Goal: Browse casually: Explore the website without a specific task or goal

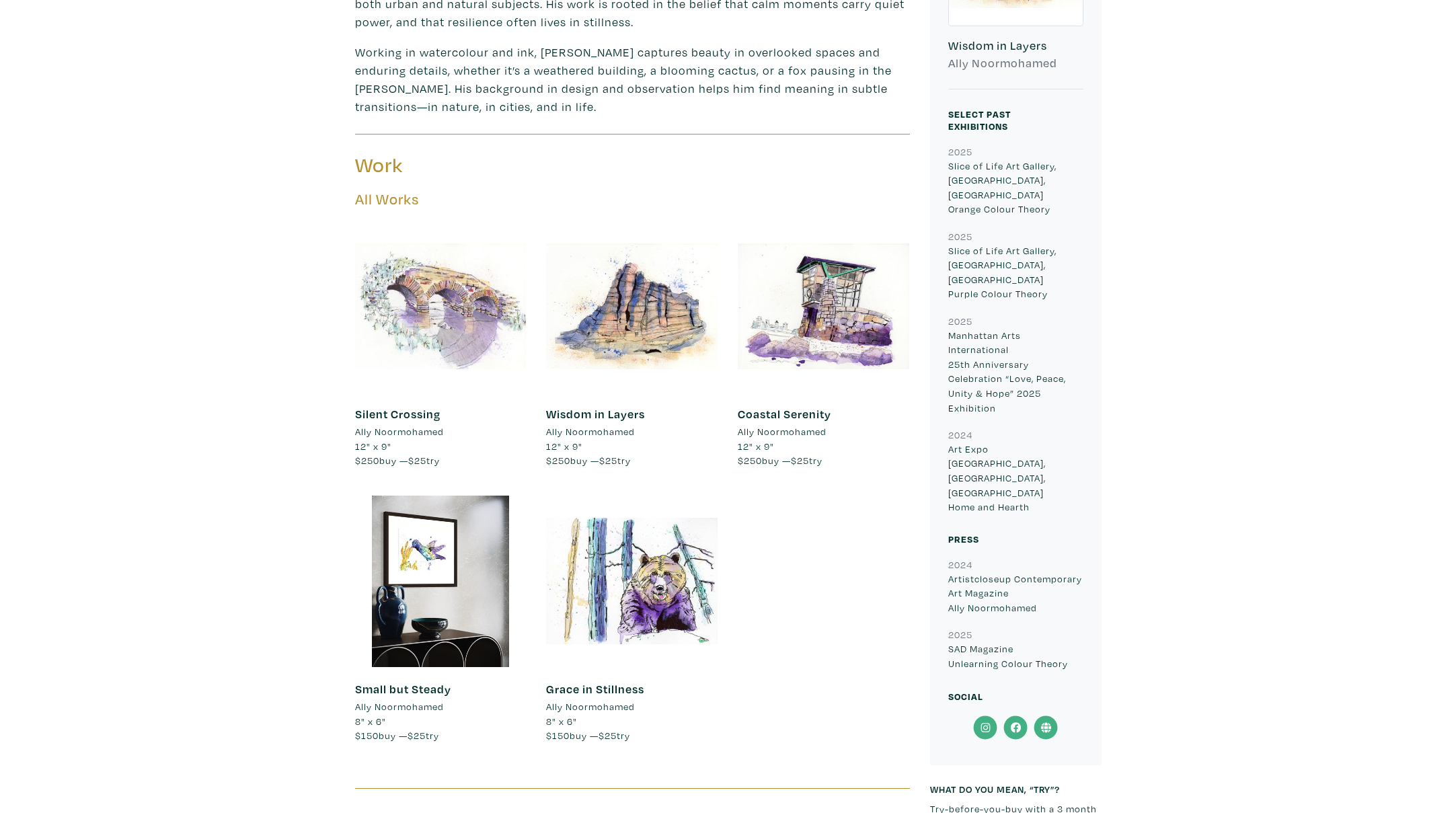
click at [435, 304] on div at bounding box center [440, 306] width 171 height 171
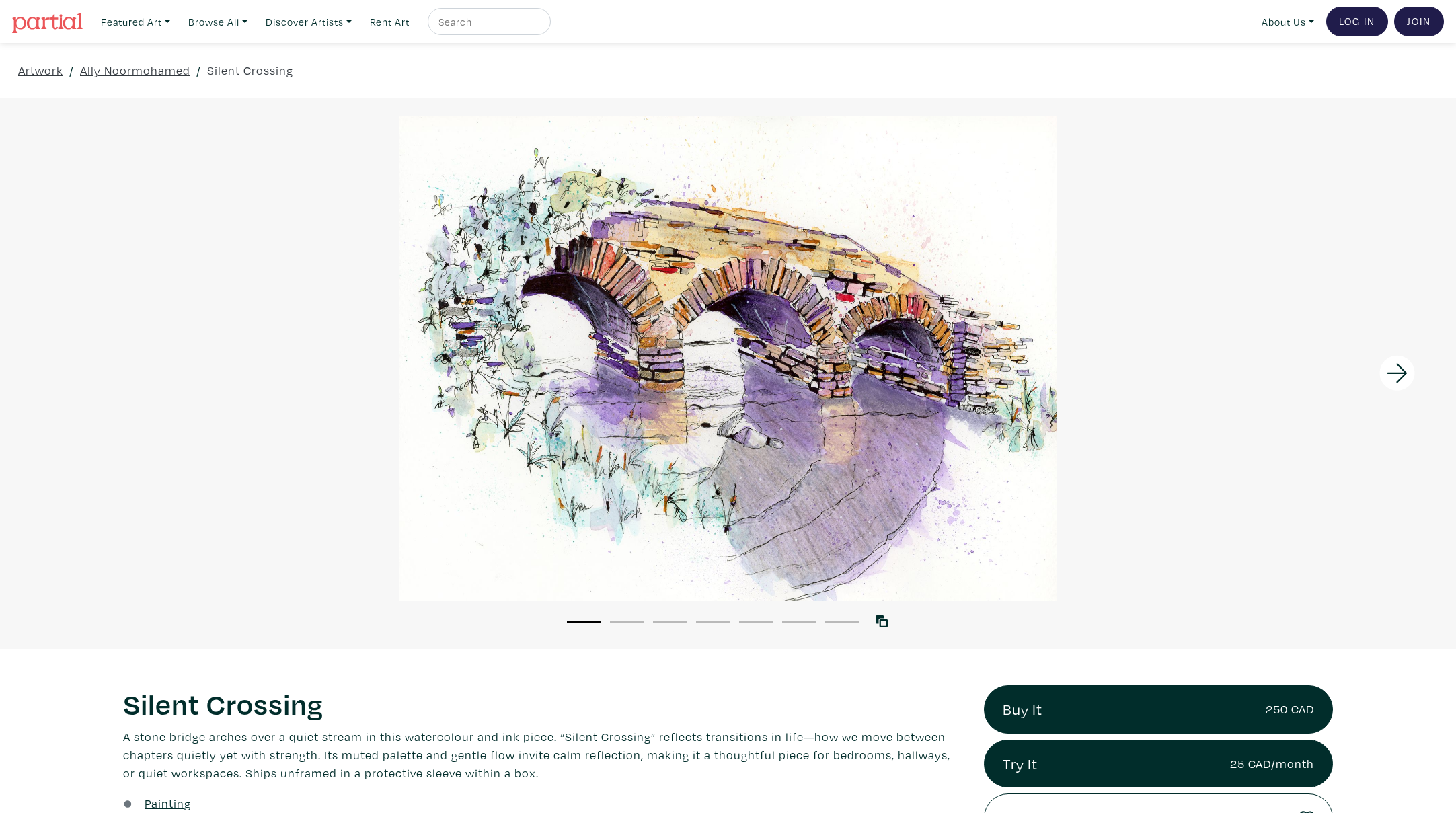
click at [1399, 372] on icon at bounding box center [1397, 373] width 46 height 36
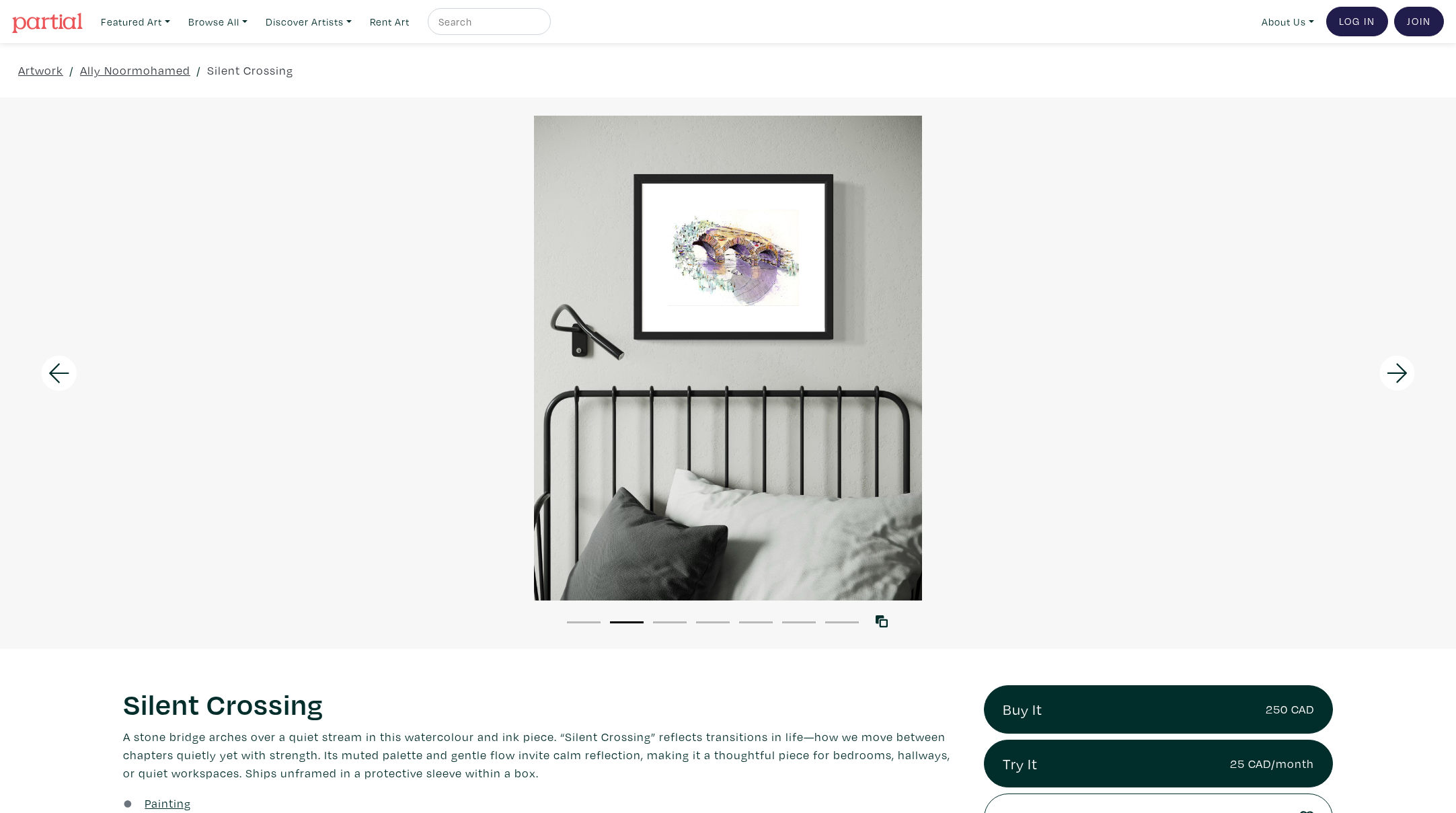
click at [1399, 372] on icon at bounding box center [1397, 373] width 46 height 36
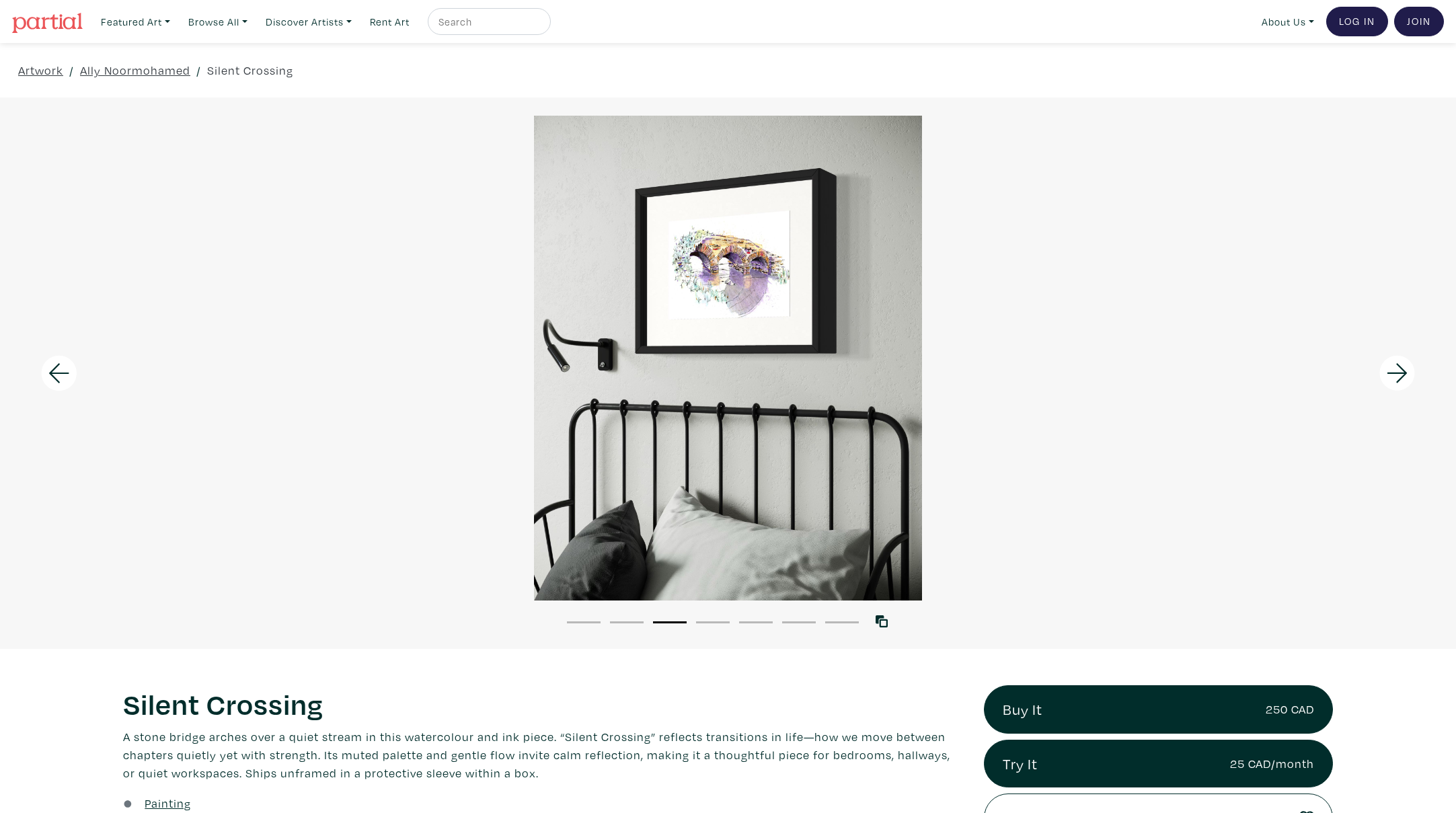
click at [1398, 372] on icon at bounding box center [1397, 373] width 46 height 36
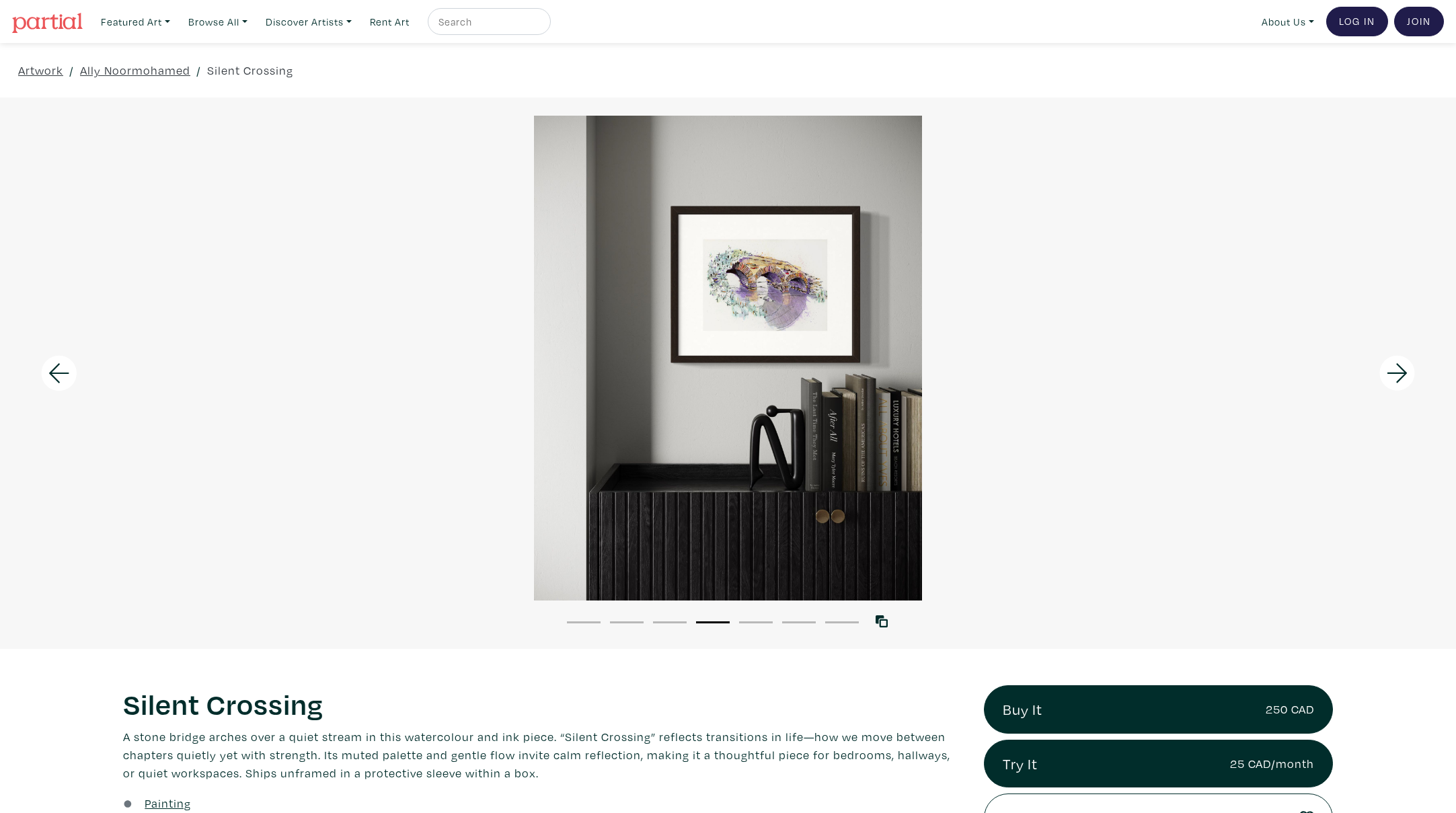
click at [1398, 372] on icon at bounding box center [1397, 373] width 46 height 36
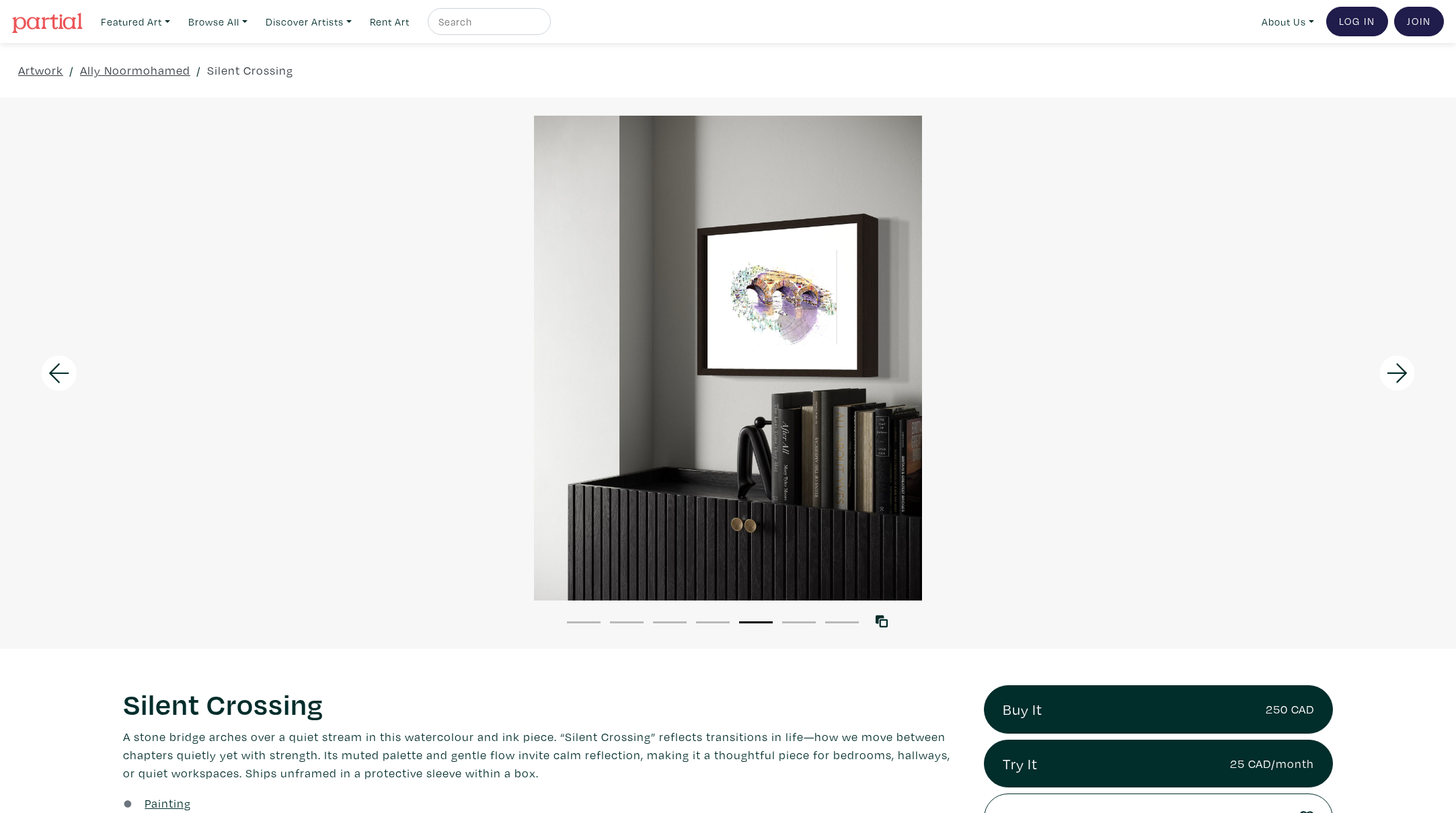
click at [1398, 372] on icon at bounding box center [1397, 373] width 46 height 36
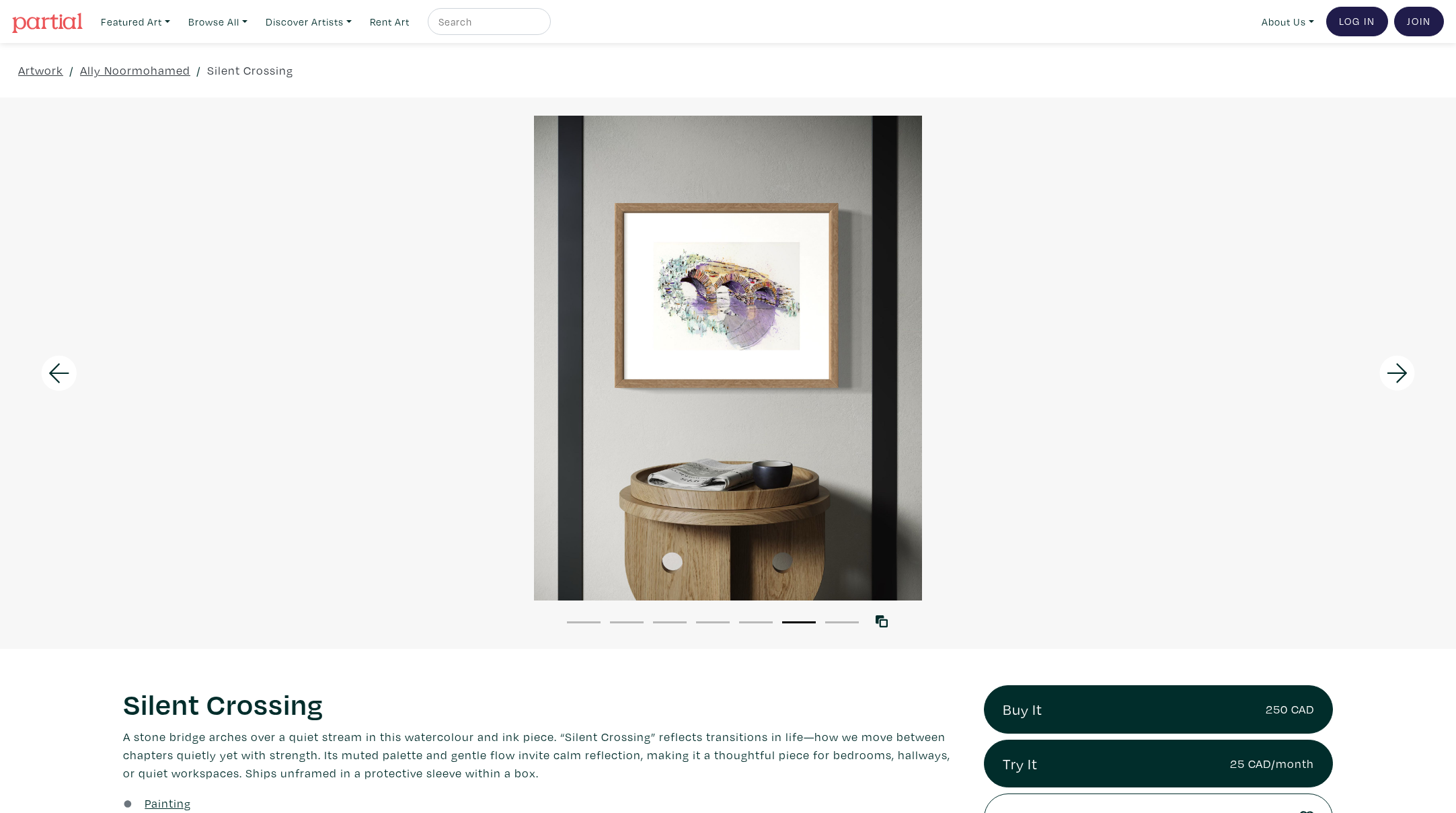
click at [1398, 372] on icon at bounding box center [1397, 373] width 46 height 36
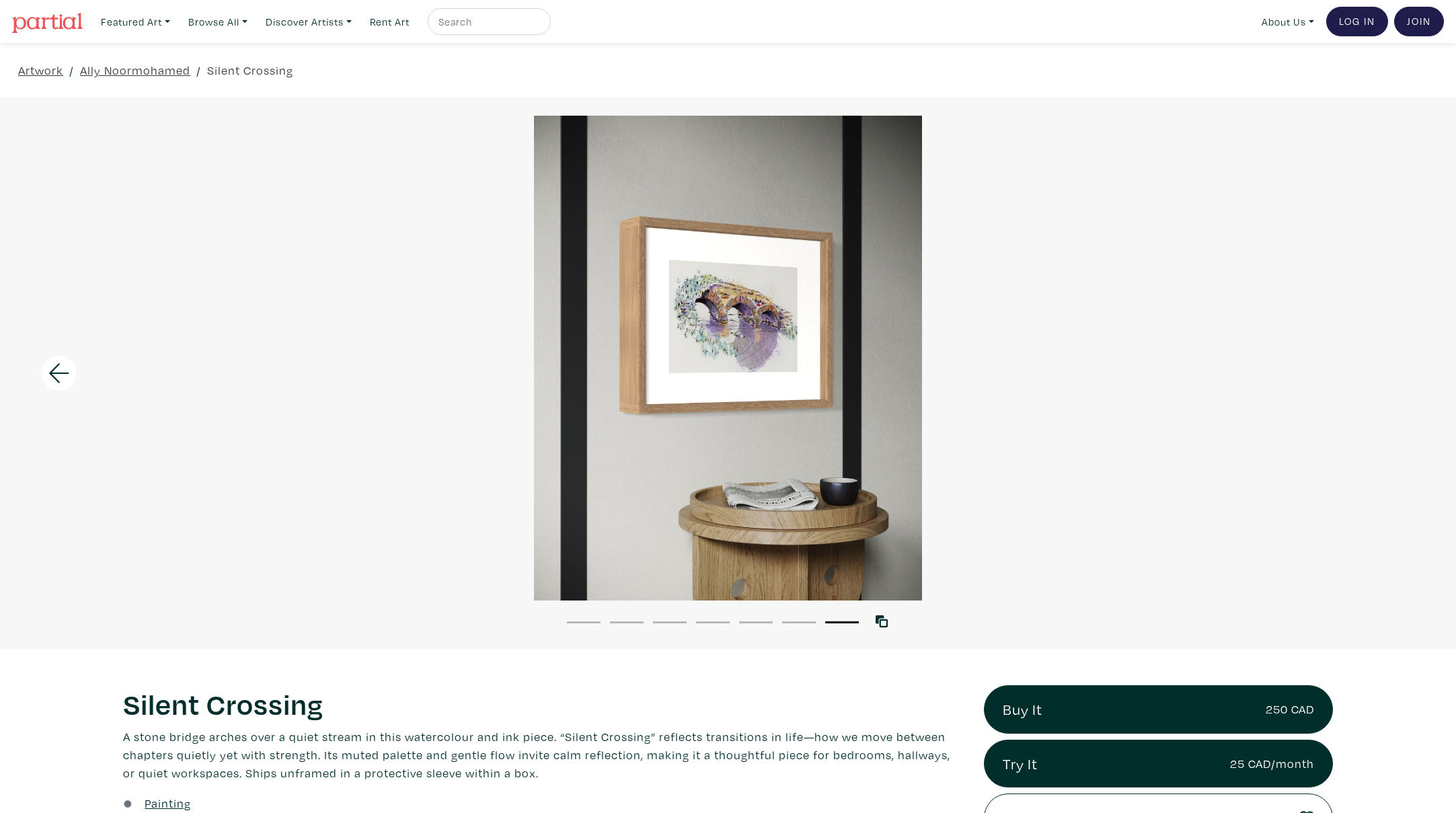
click at [1398, 372] on div at bounding box center [728, 358] width 1456 height 485
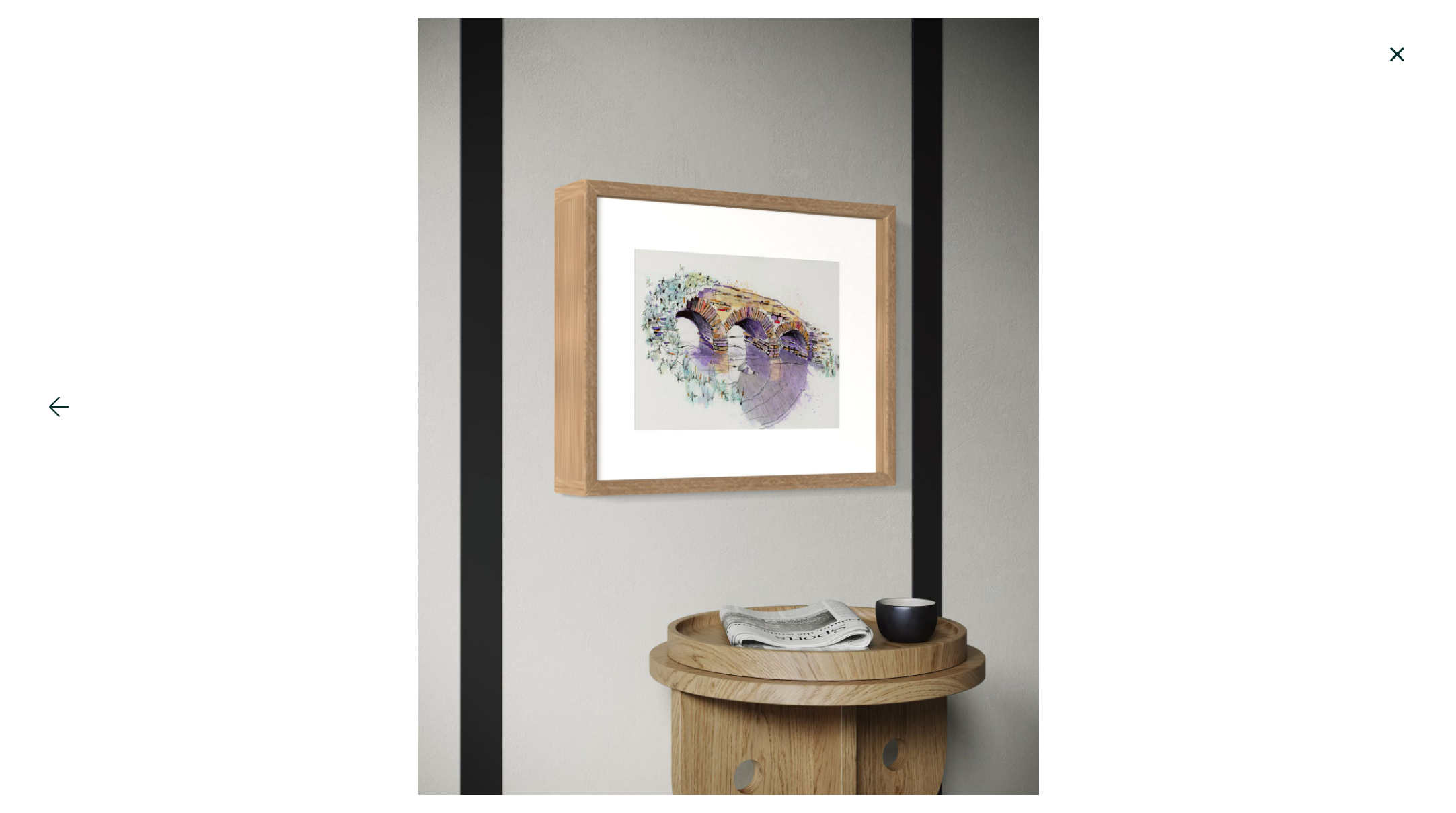
click at [1399, 54] on icon at bounding box center [1397, 54] width 46 height 36
